Goal: Submit feedback/report problem

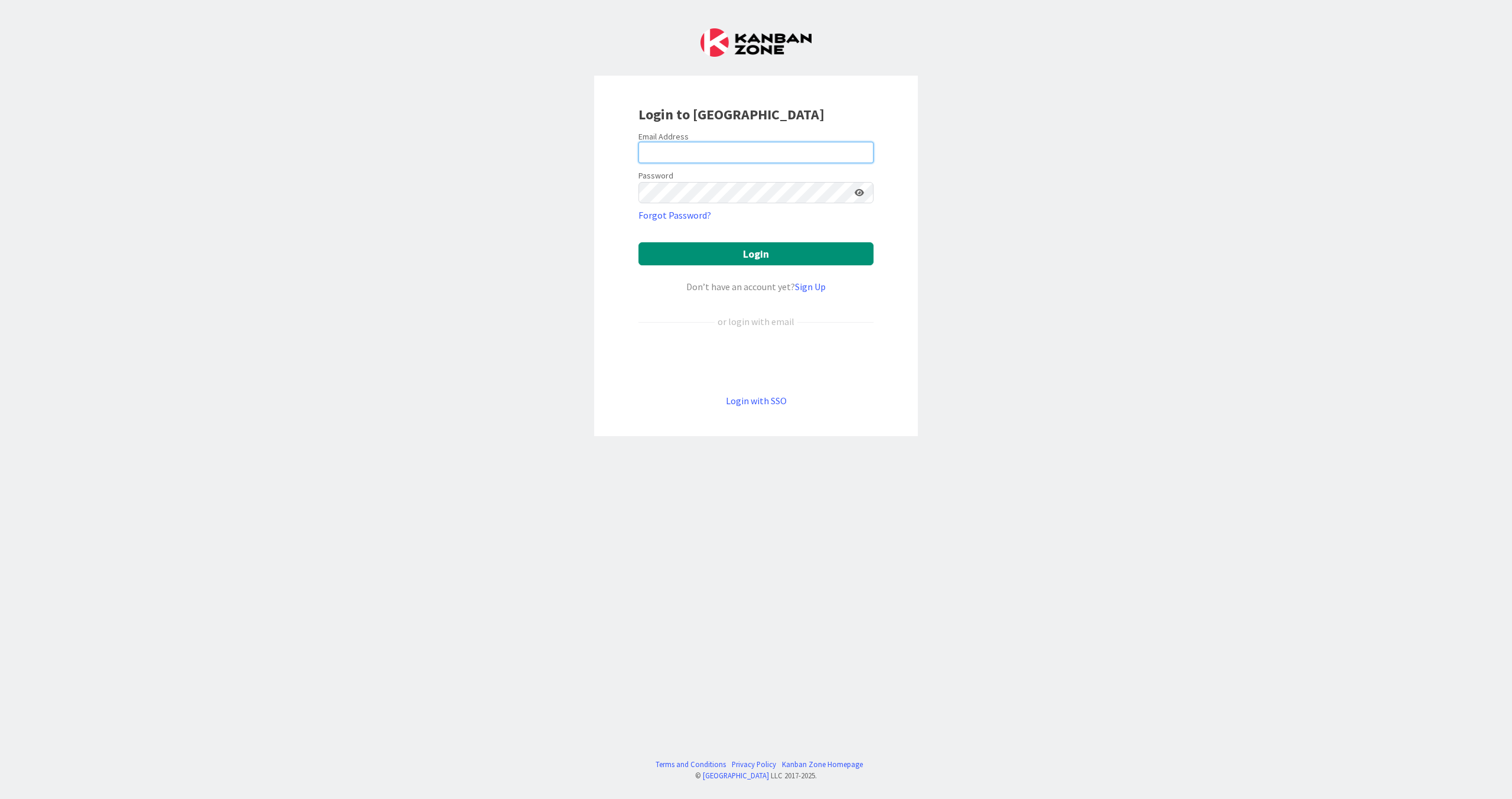
click at [668, 148] on input "email" at bounding box center [756, 152] width 235 height 21
click at [682, 152] on input "[PERSON_NAME][EMAIL_ADDRESS][PERSON_NAME][PERSON_NAME][DOMAIN_NAME]" at bounding box center [756, 152] width 235 height 21
click at [749, 252] on button "Login" at bounding box center [756, 253] width 235 height 23
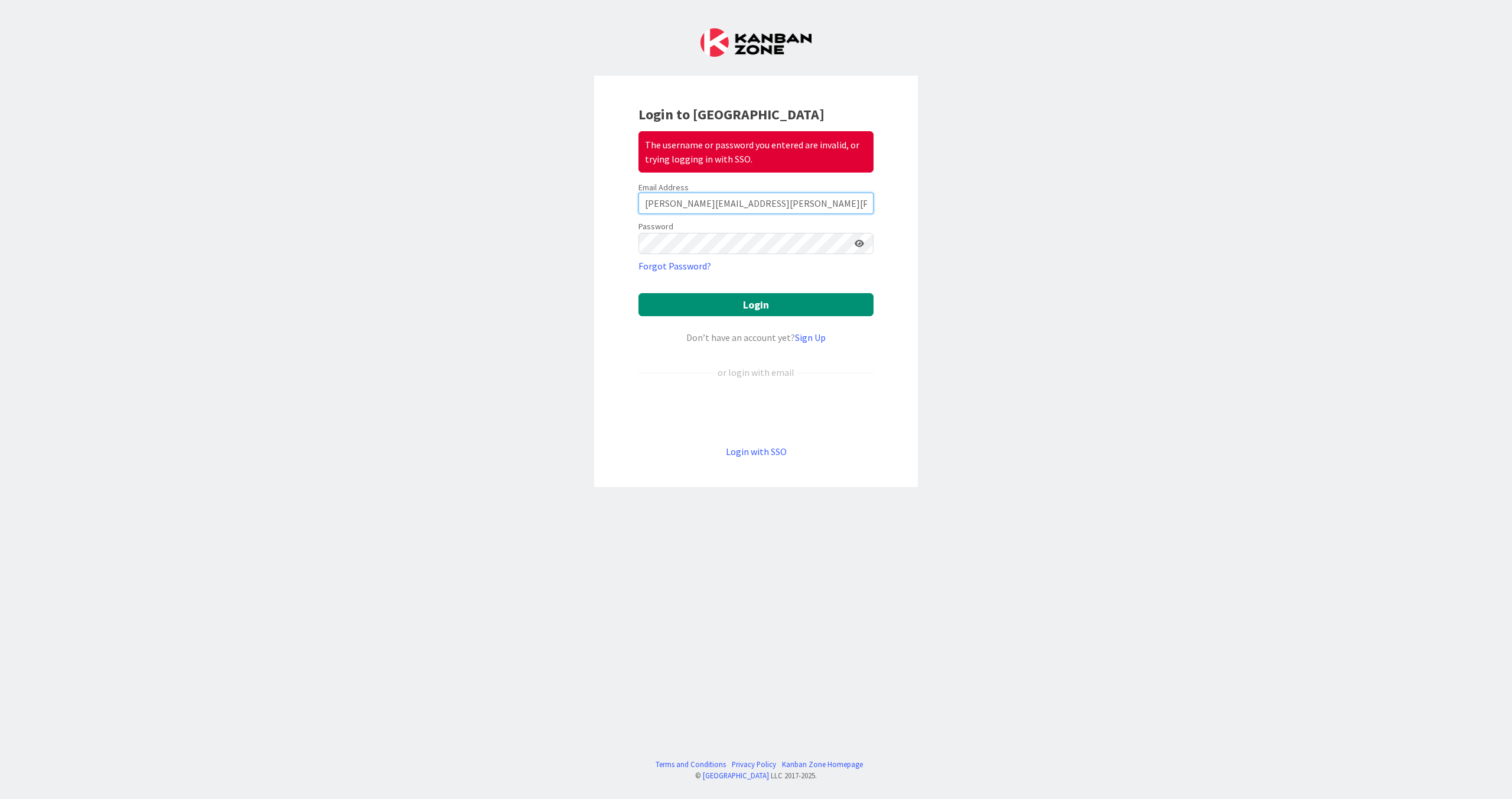
click at [687, 203] on input "[PERSON_NAME][EMAIL_ADDRESS][PERSON_NAME][PERSON_NAME][DOMAIN_NAME]" at bounding box center [756, 203] width 235 height 21
click at [620, 241] on div "Login to Kanban Zone The username or password you entered are invalid, or tryin…" at bounding box center [756, 281] width 324 height 412
click at [639, 293] on button "Login" at bounding box center [756, 304] width 235 height 23
click at [675, 205] on input "[PERSON_NAME][EMAIL_ADDRESS][PERSON_NAME][PERSON_NAME][DOMAIN_NAME]" at bounding box center [756, 203] width 235 height 21
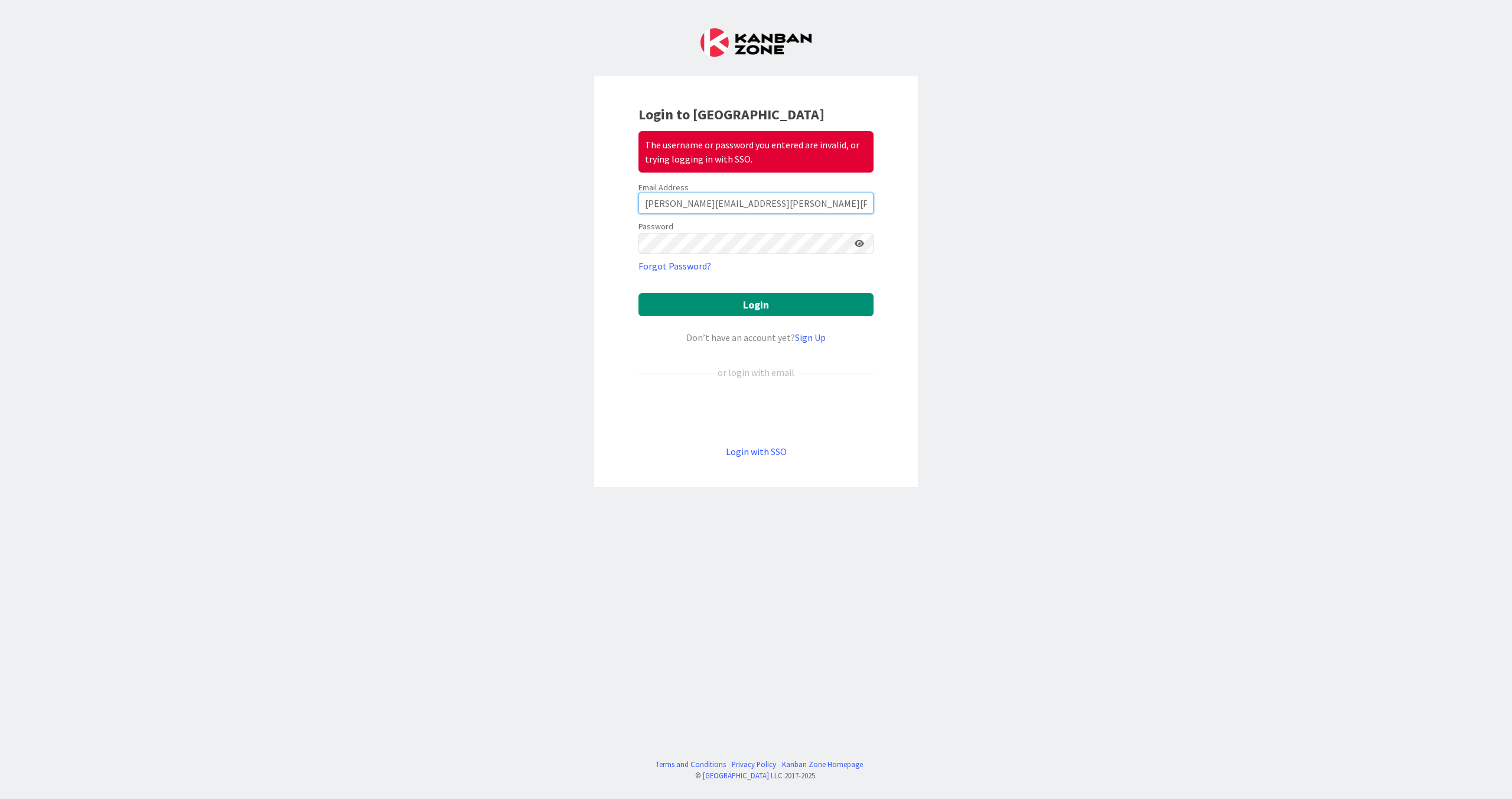
click at [675, 205] on input "[PERSON_NAME][EMAIL_ADDRESS][PERSON_NAME][PERSON_NAME][DOMAIN_NAME]" at bounding box center [756, 203] width 235 height 21
type input "[PERSON_NAME][EMAIL_ADDRESS][PERSON_NAME][PERSON_NAME][DOMAIN_NAME]"
click at [616, 241] on div "Login to Kanban Zone The username or password you entered are invalid, or tryin…" at bounding box center [756, 281] width 324 height 412
click at [639, 293] on button "Login" at bounding box center [756, 304] width 235 height 23
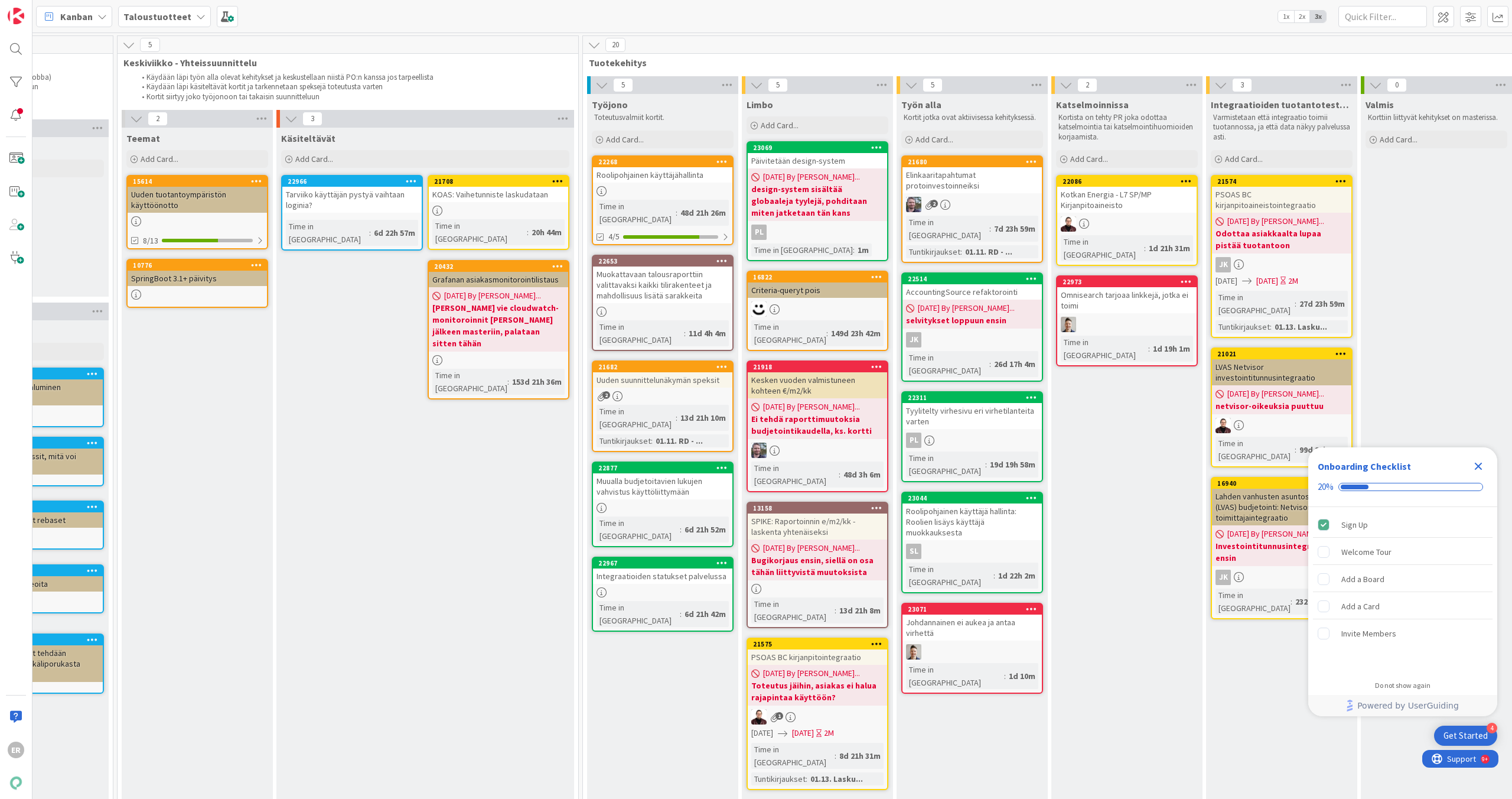
scroll to position [0, 1093]
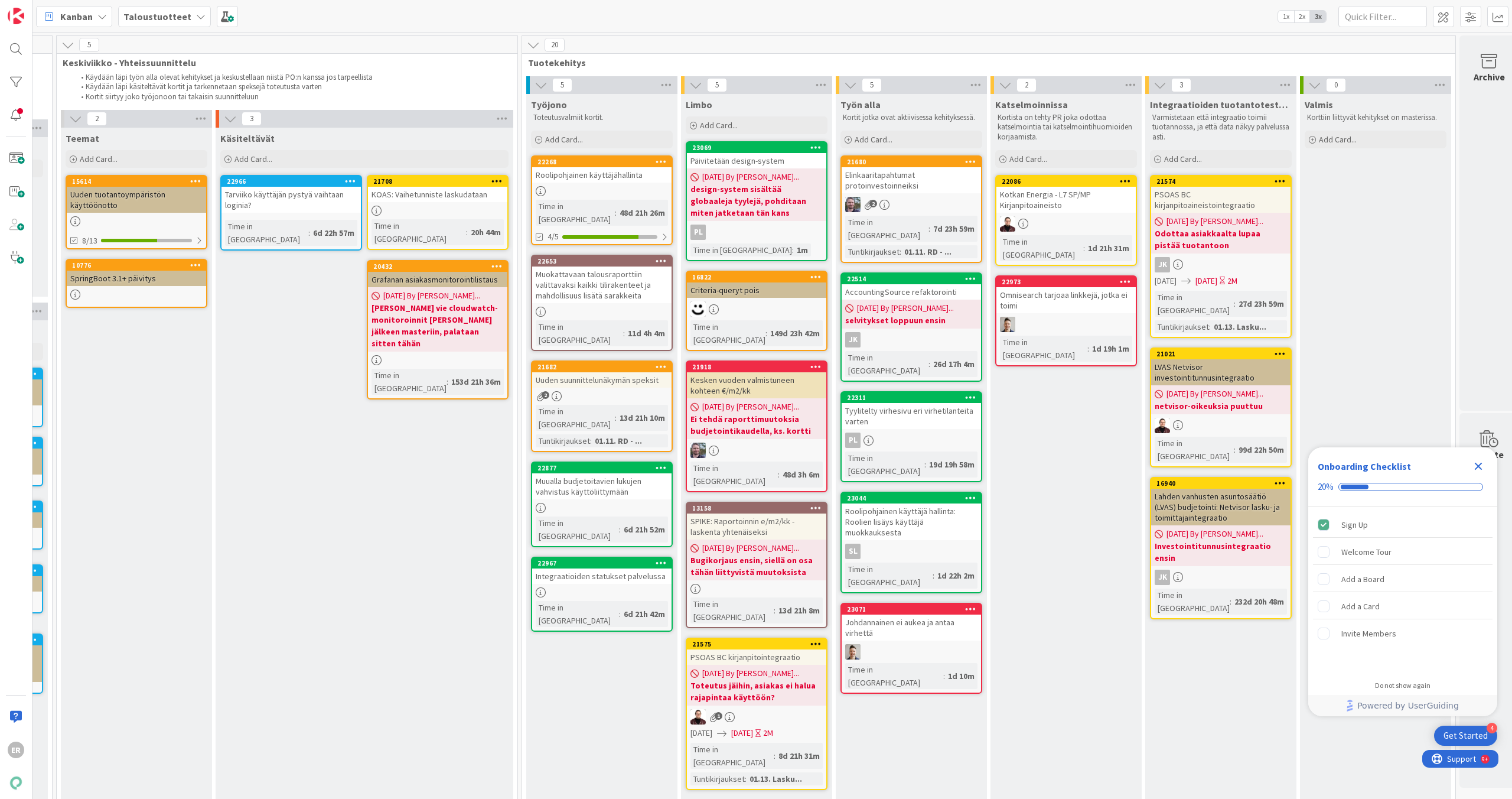
click at [1478, 465] on icon "Close Checklist" at bounding box center [1478, 466] width 8 height 8
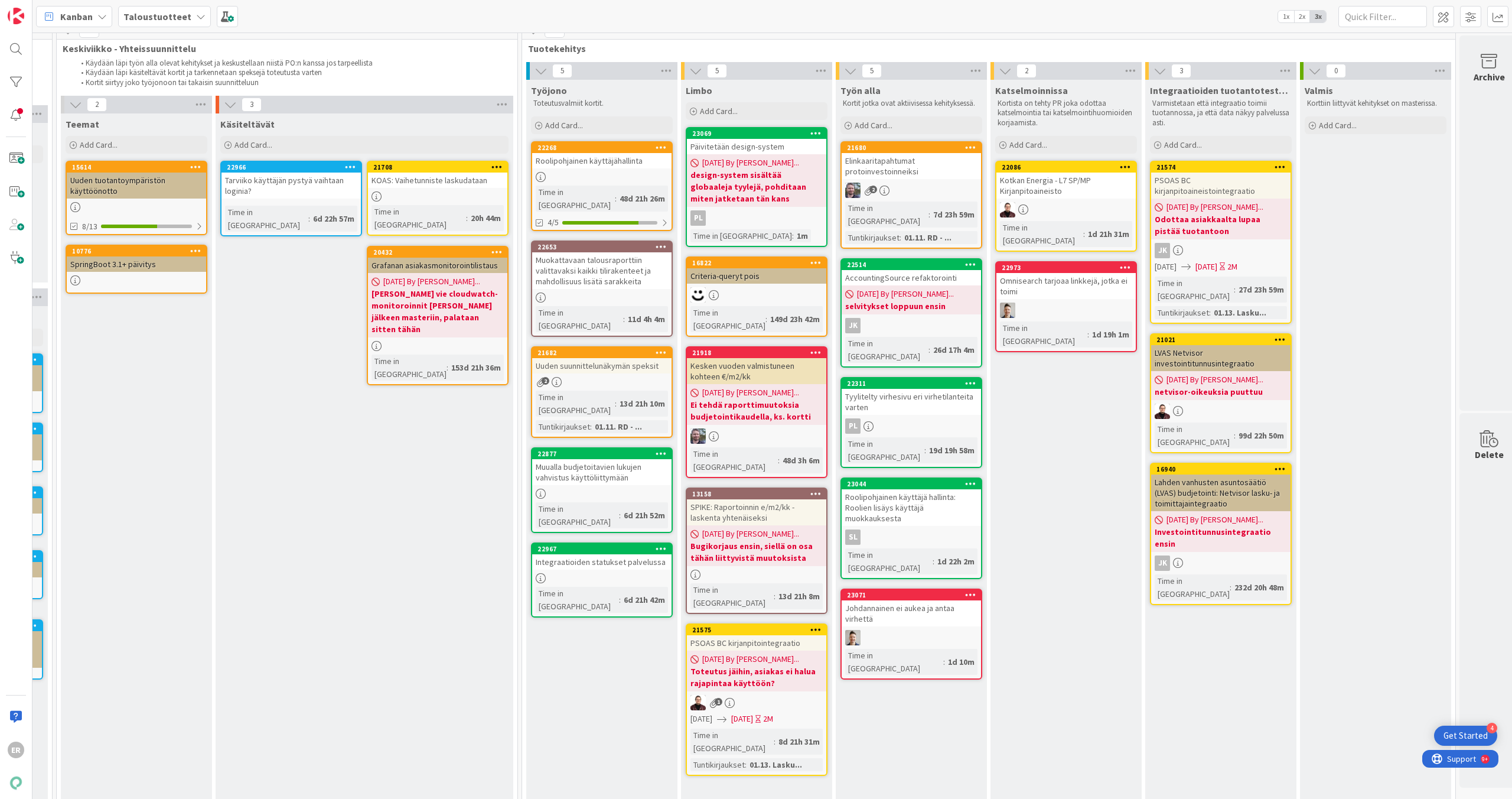
scroll to position [15, 1093]
click at [13, 156] on span at bounding box center [16, 158] width 23 height 24
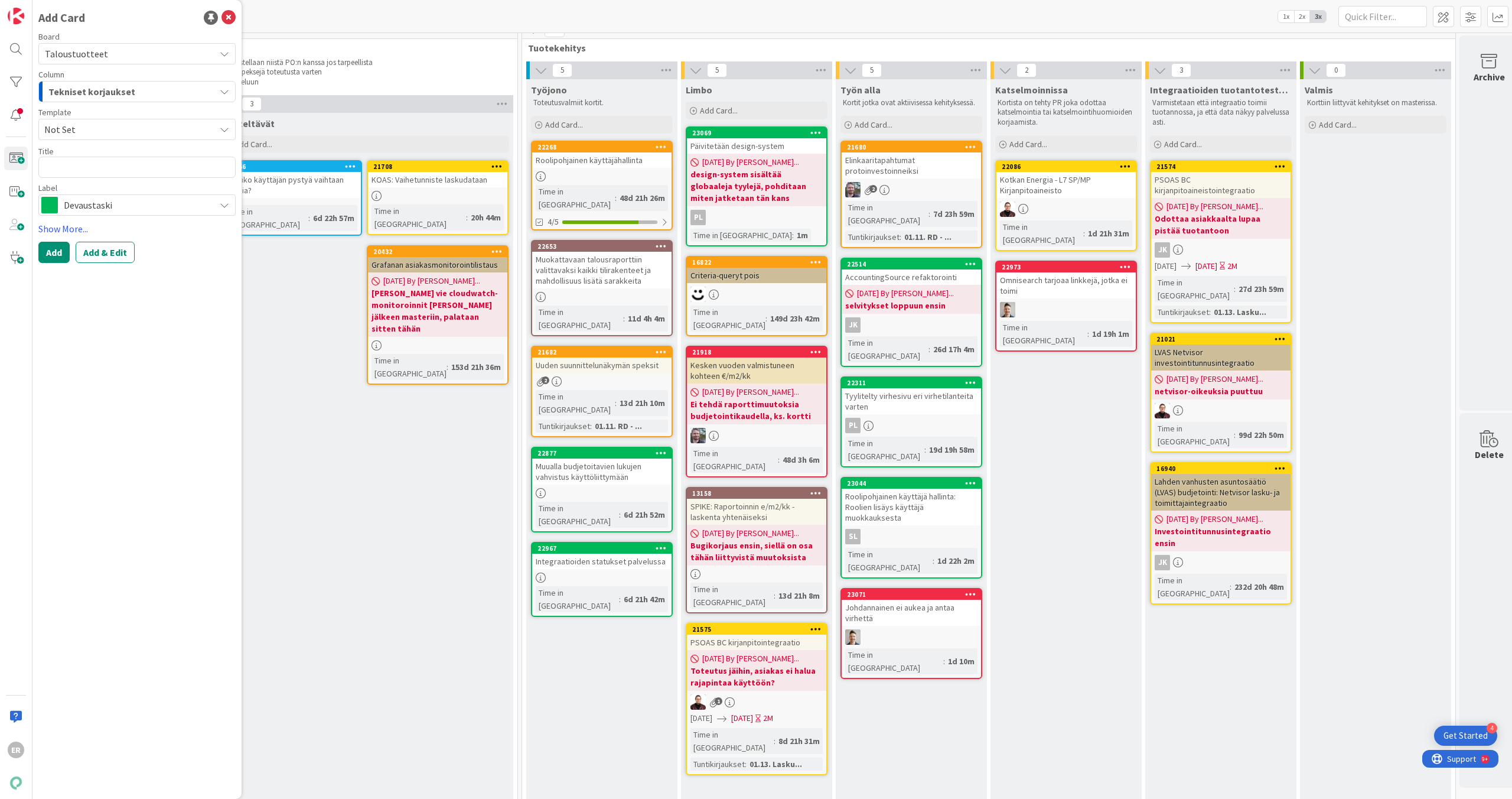
click at [90, 164] on textarea at bounding box center [136, 167] width 197 height 21
type textarea "x"
type textarea "Budjetti-exceliin nousee luvut liian tarkkoina"
click at [208, 204] on span "Devaustaski" at bounding box center [136, 205] width 145 height 17
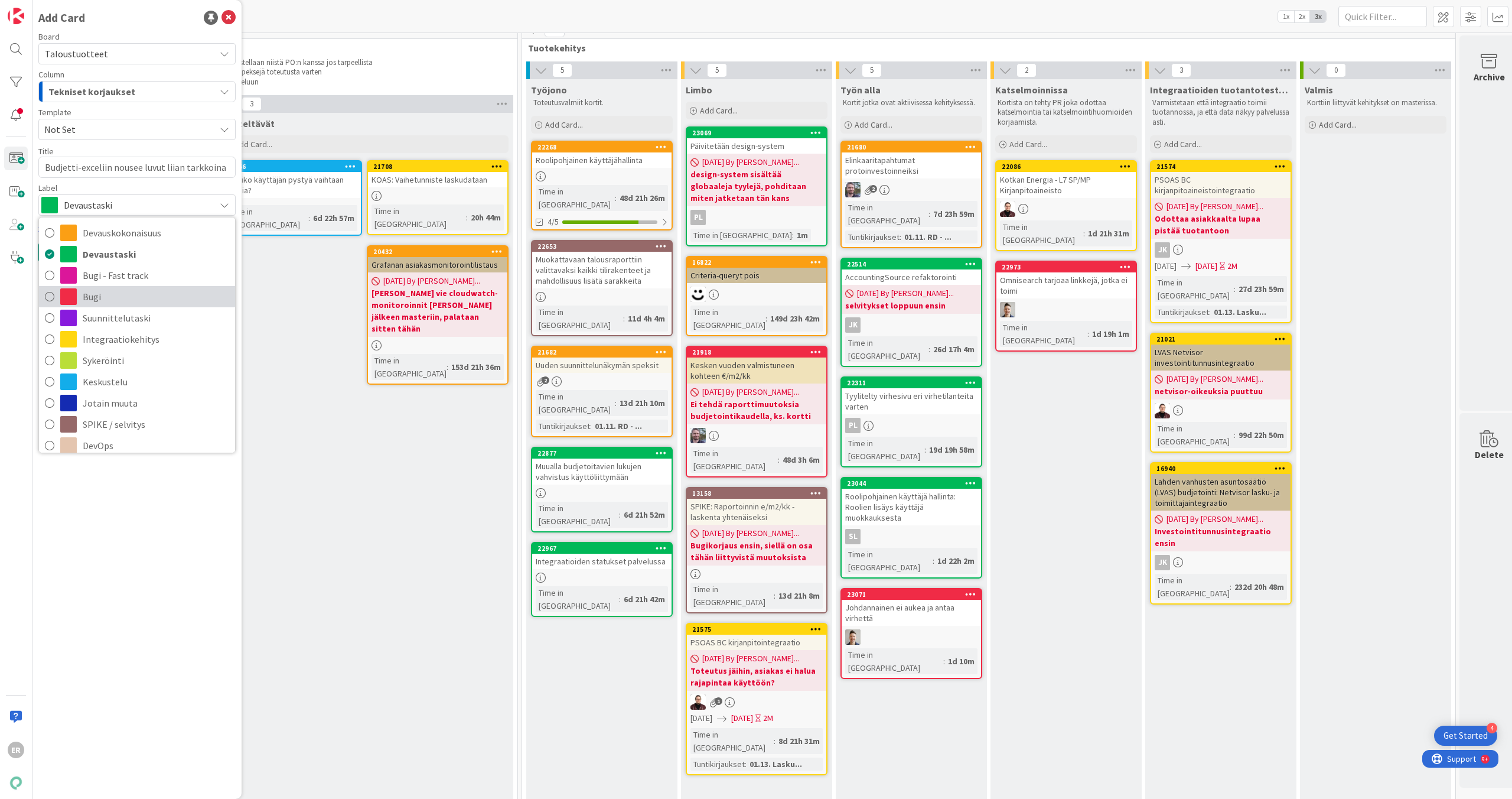
click at [98, 298] on span "Bugi" at bounding box center [156, 297] width 147 height 18
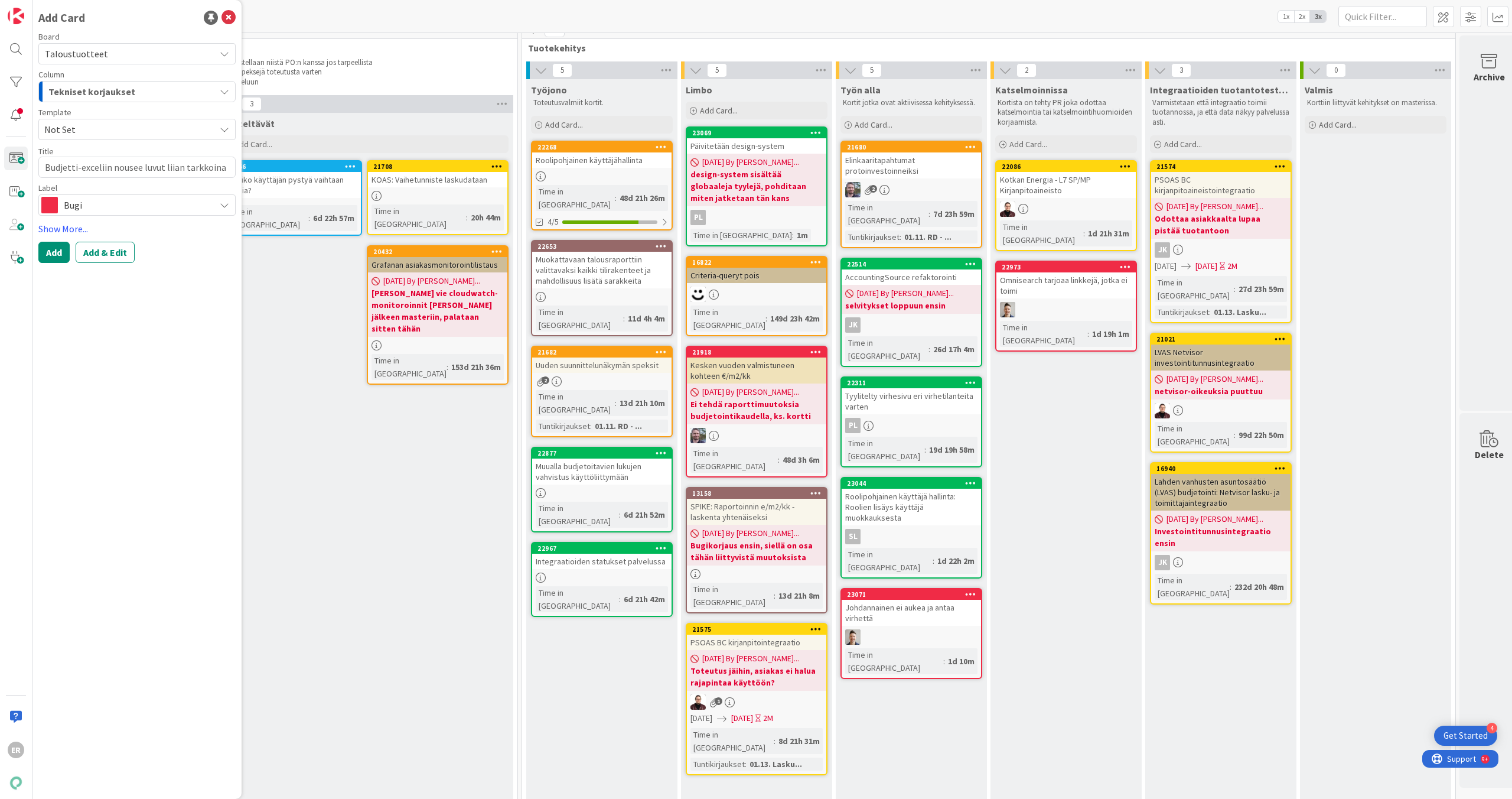
click at [190, 90] on div "Tekniset korjaukset" at bounding box center [130, 91] width 169 height 19
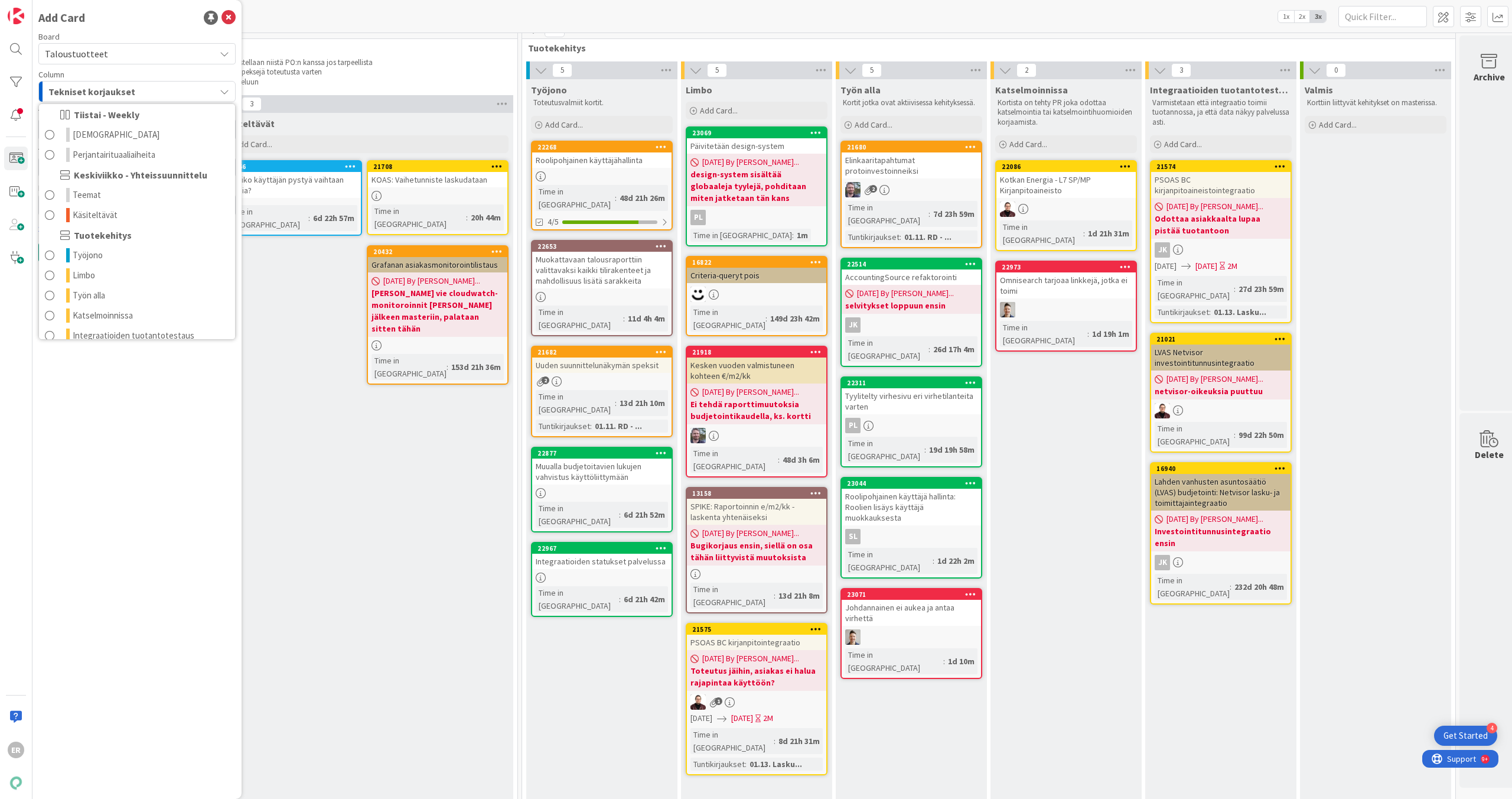
scroll to position [196, 0]
click at [128, 265] on link "Työn alla" at bounding box center [136, 264] width 196 height 20
type textarea "x"
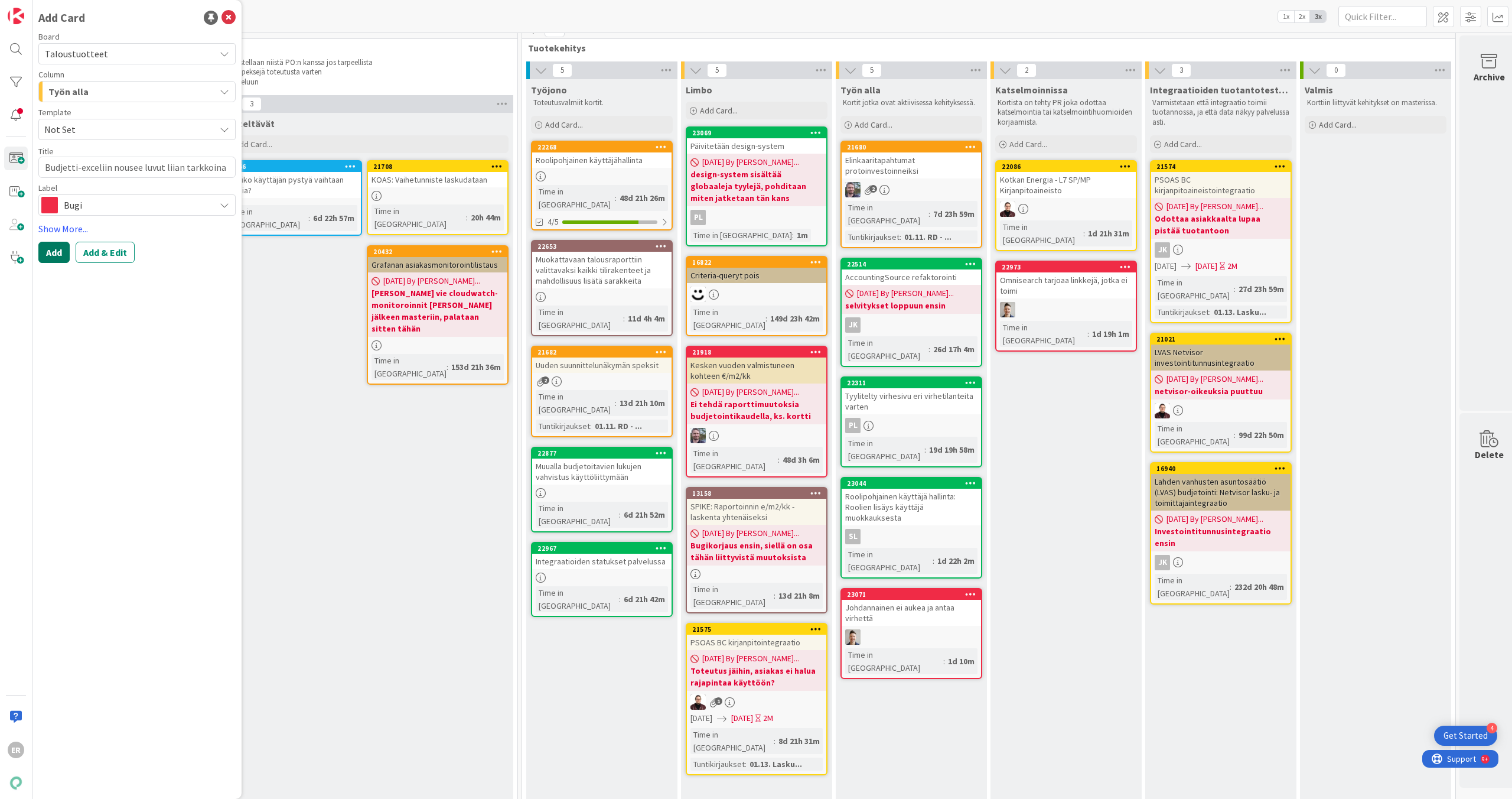
click at [51, 253] on button "Add" at bounding box center [53, 252] width 31 height 21
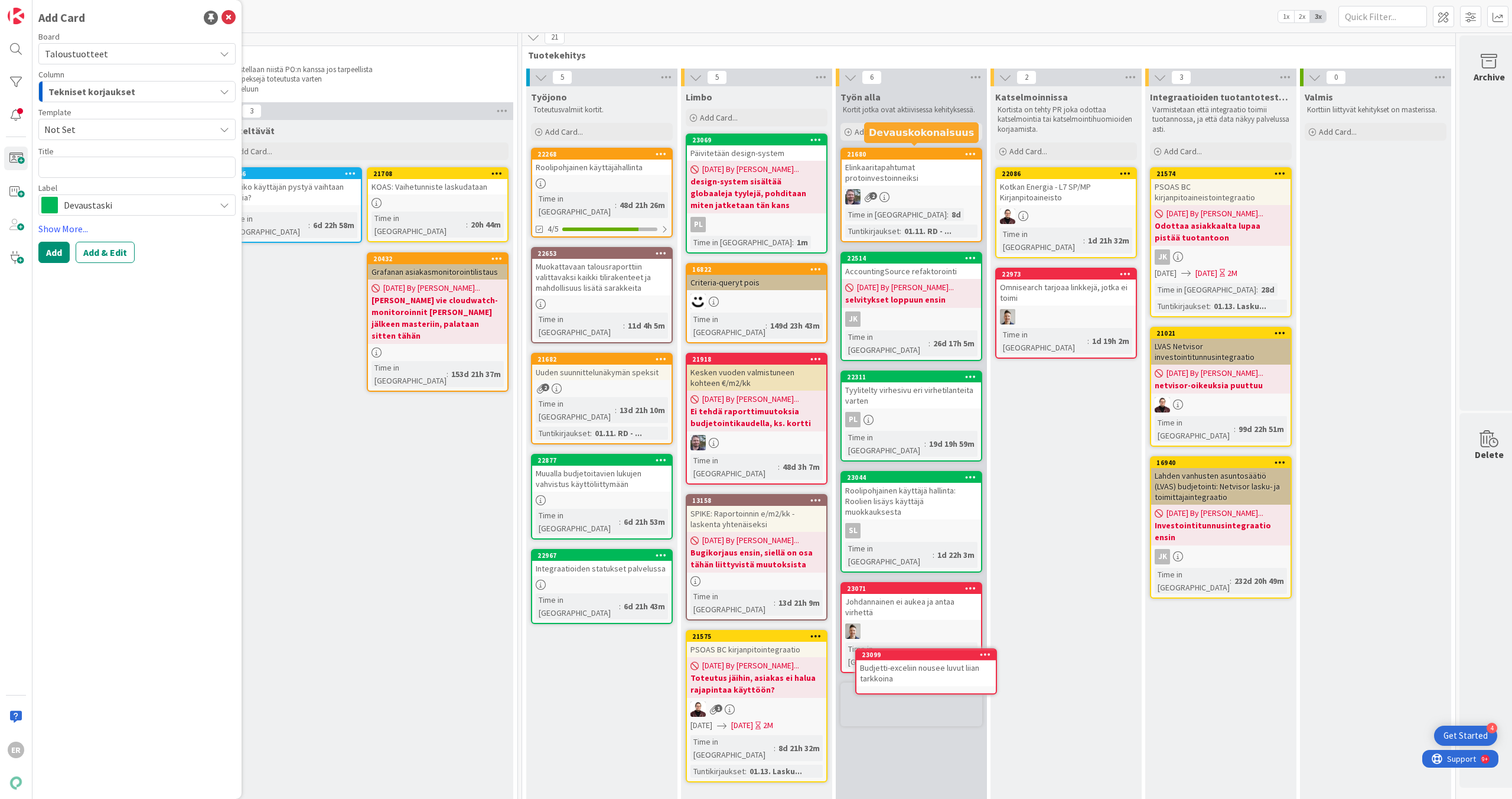
scroll to position [13, 1093]
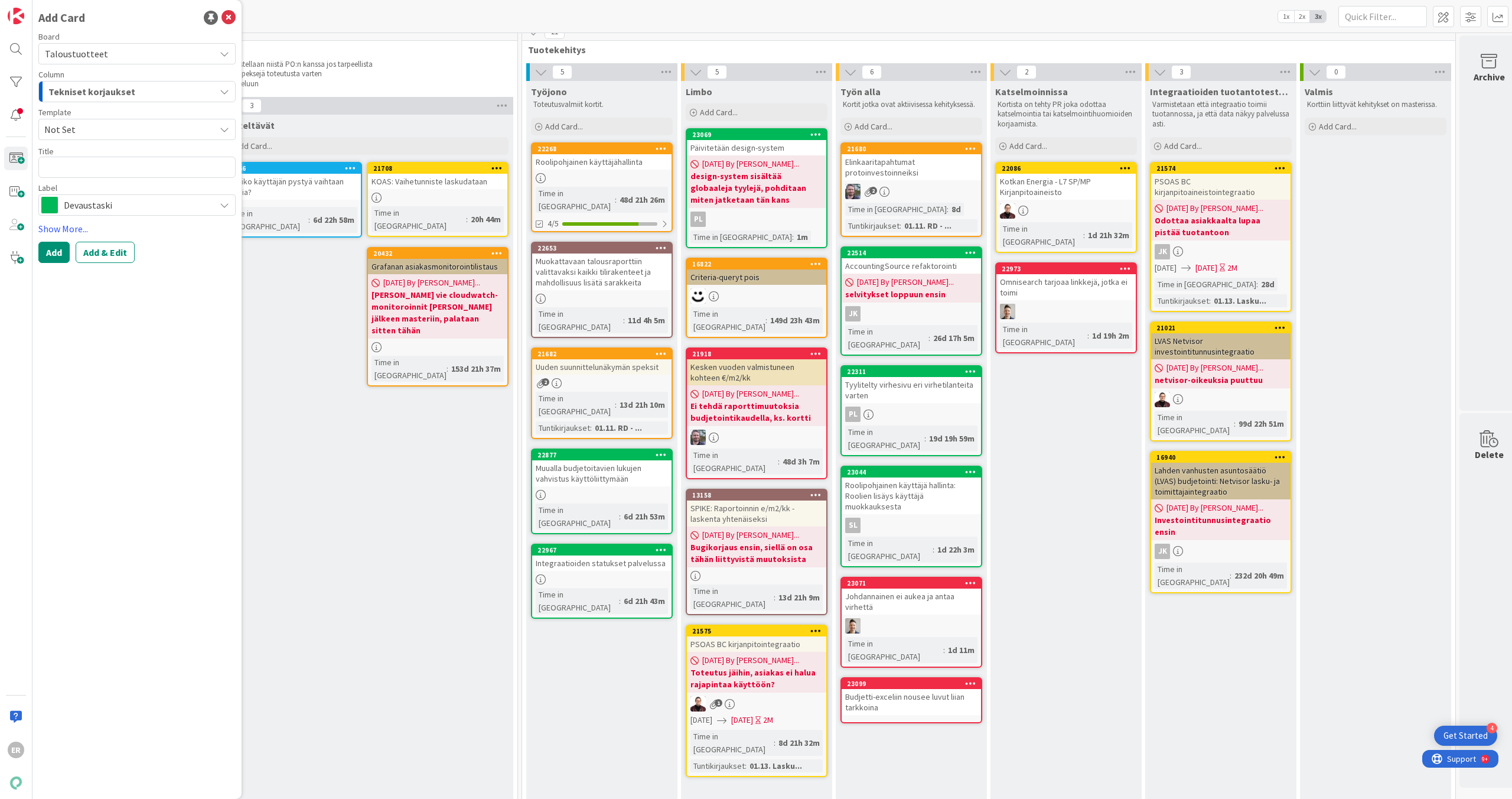
click at [970, 679] on icon at bounding box center [971, 683] width 11 height 8
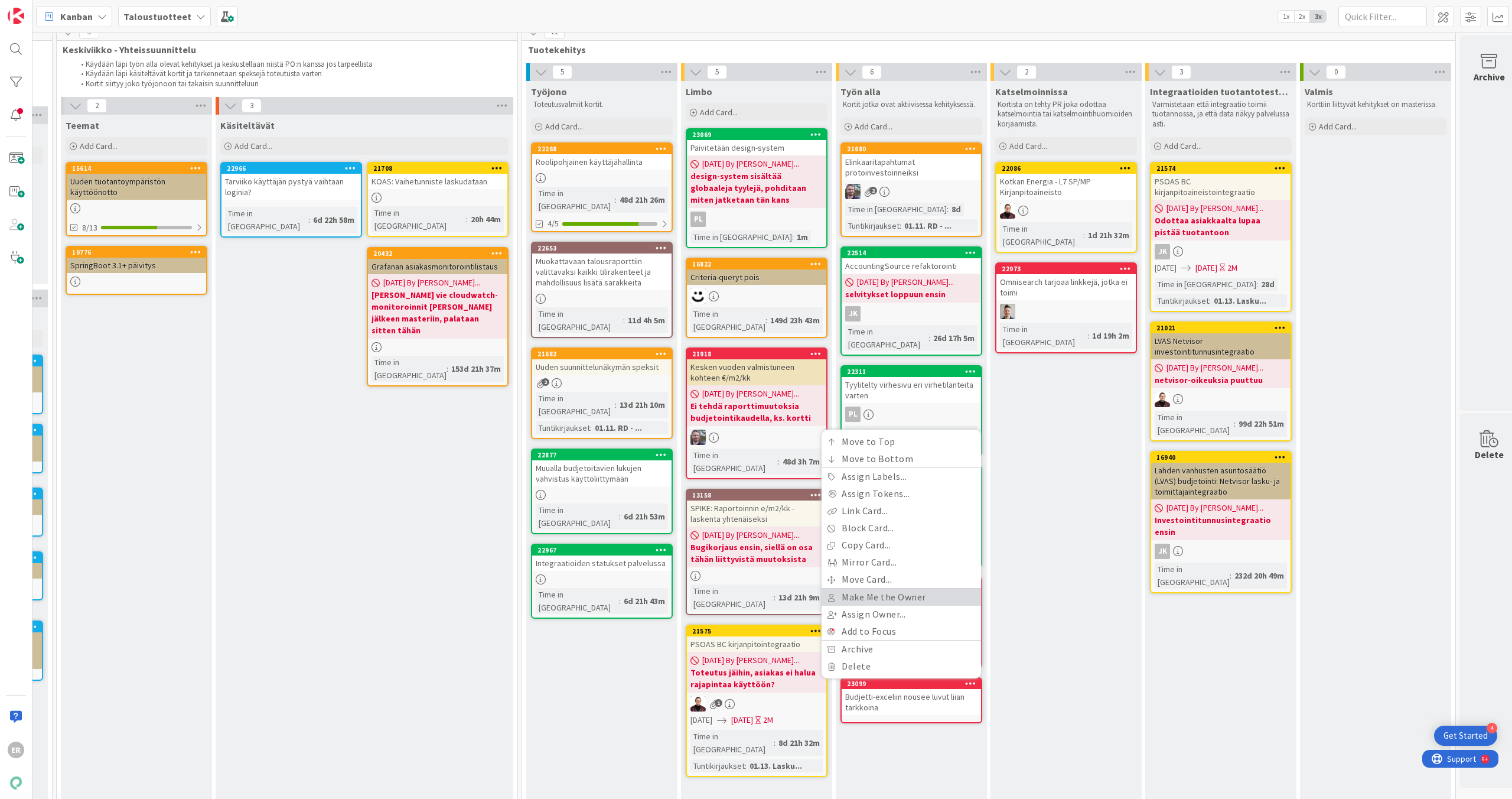
click at [926, 589] on link "Make Me the Owner" at bounding box center [901, 597] width 159 height 17
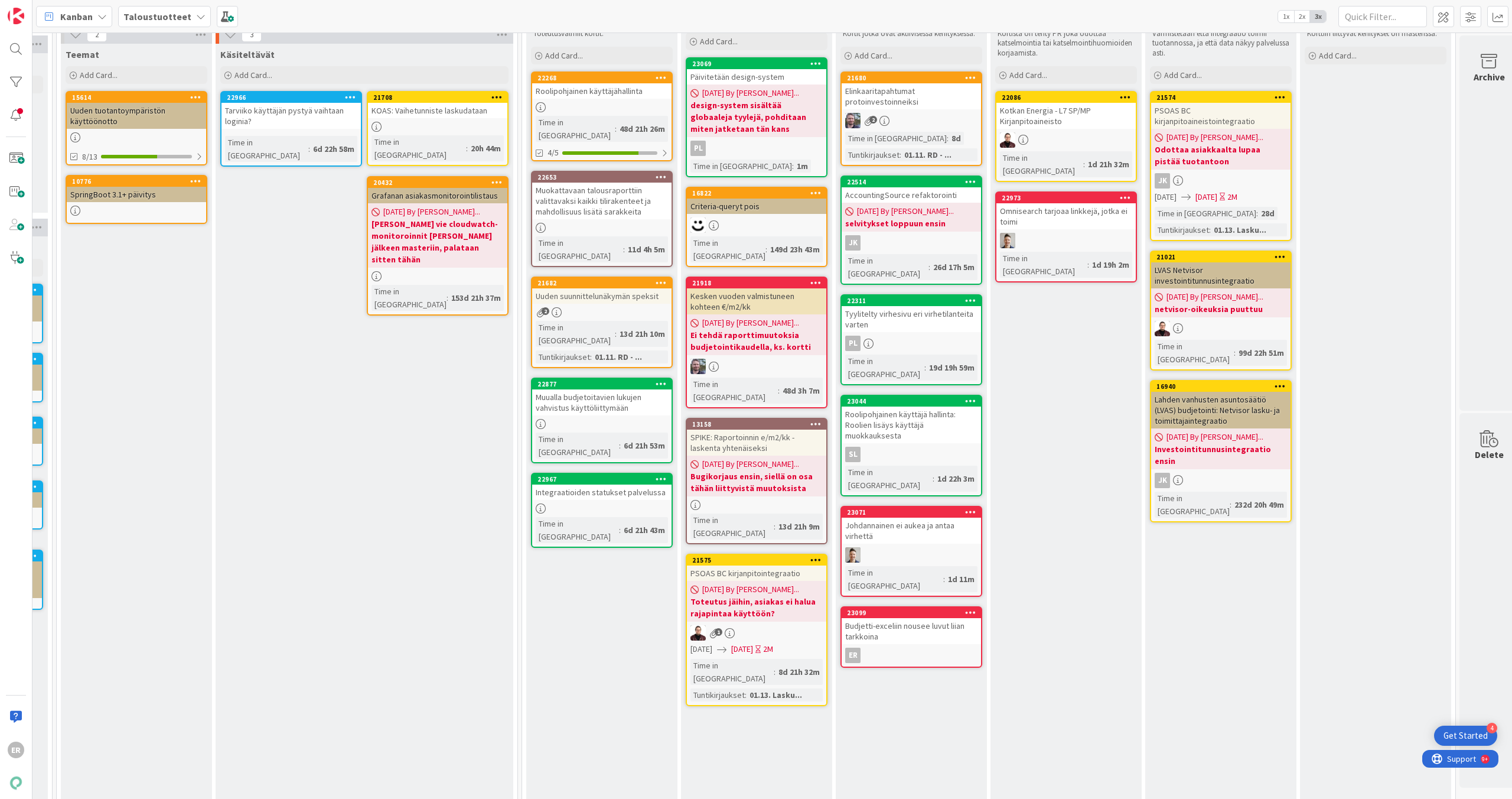
scroll to position [83, 1093]
